Goal: Task Accomplishment & Management: Manage account settings

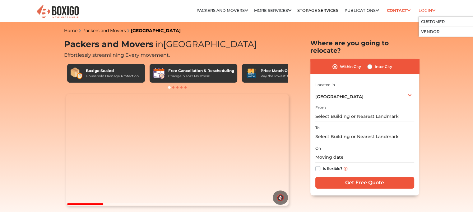
click at [423, 13] on li "Login Customer Vendor" at bounding box center [427, 10] width 17 height 12
click at [427, 20] on link "Customer" at bounding box center [433, 21] width 24 height 5
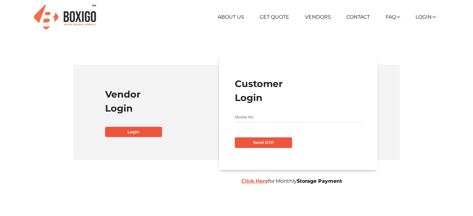
click at [261, 115] on input "text" at bounding box center [298, 117] width 127 height 10
type input "9663256636"
click at [262, 139] on button "Send OTP" at bounding box center [263, 143] width 57 height 11
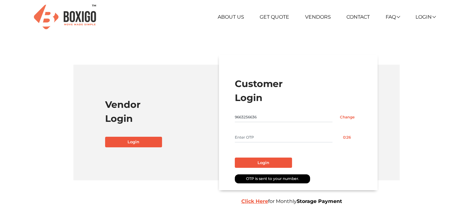
click at [253, 135] on input "text" at bounding box center [284, 138] width 98 height 10
type input "8669"
click at [266, 163] on button "Login" at bounding box center [263, 163] width 57 height 11
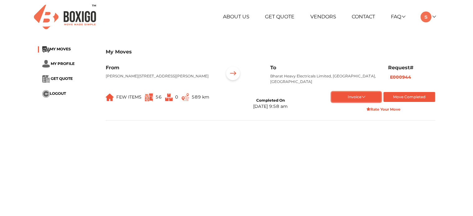
click at [364, 97] on button "Invoice" at bounding box center [356, 97] width 49 height 10
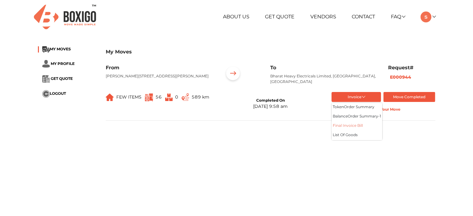
click at [357, 125] on button "Final Invoice Bill" at bounding box center [357, 126] width 51 height 9
